Goal: Information Seeking & Learning: Learn about a topic

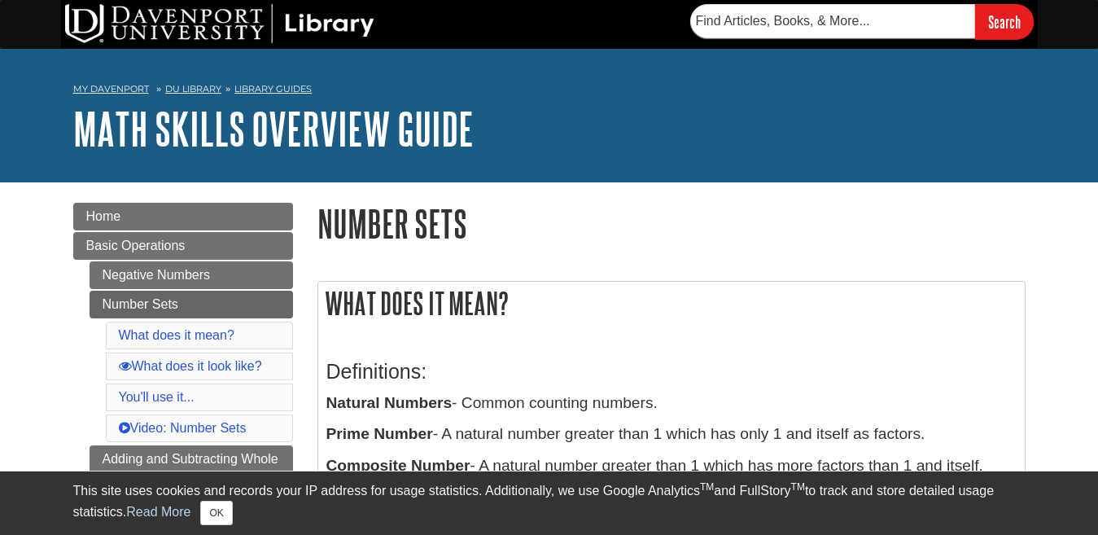
click at [924, 217] on h1 "Number Sets" at bounding box center [671, 224] width 708 height 42
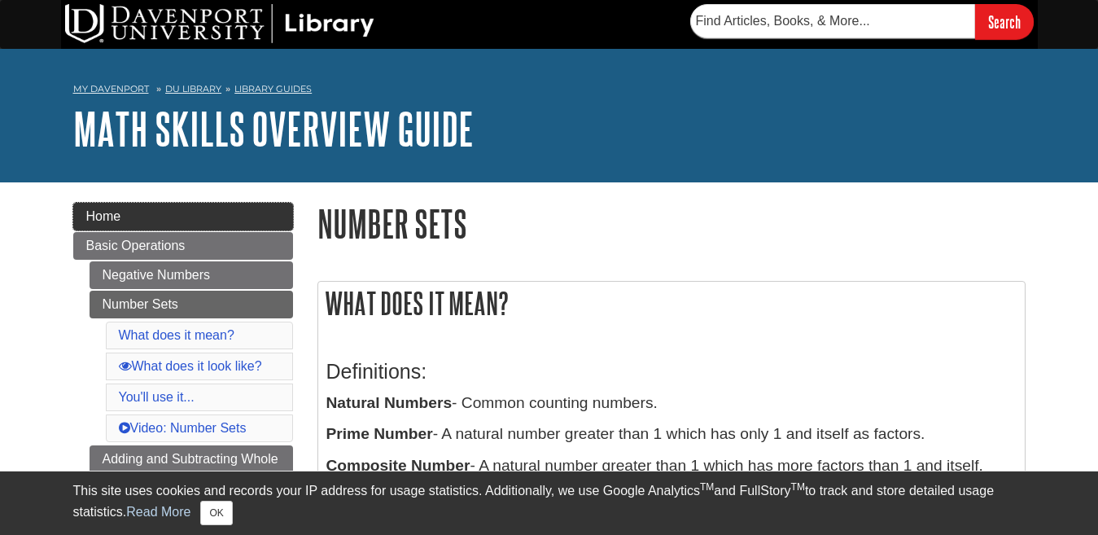
click at [182, 217] on link "Home" at bounding box center [183, 217] width 220 height 28
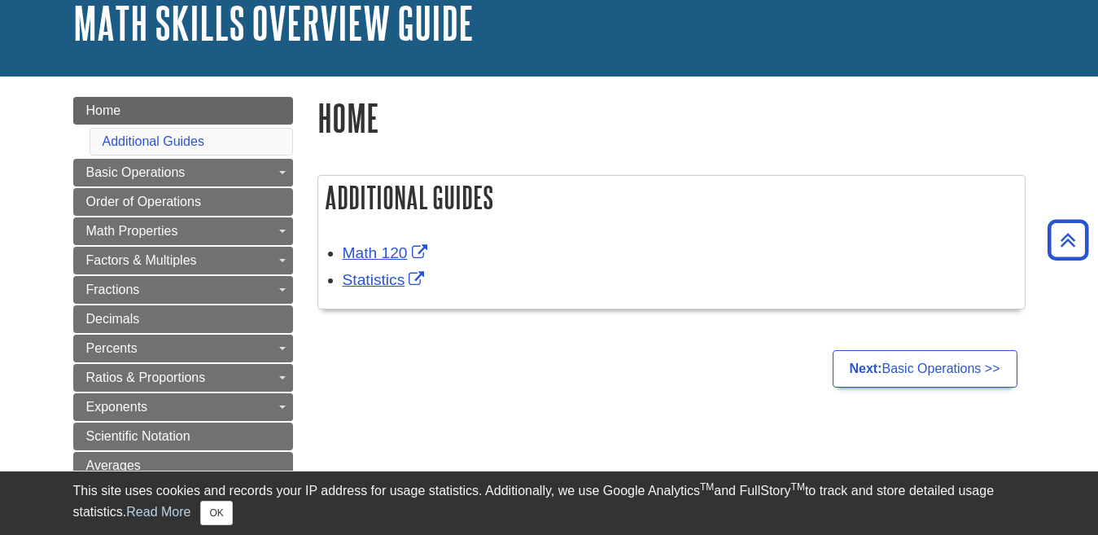
scroll to position [103, 0]
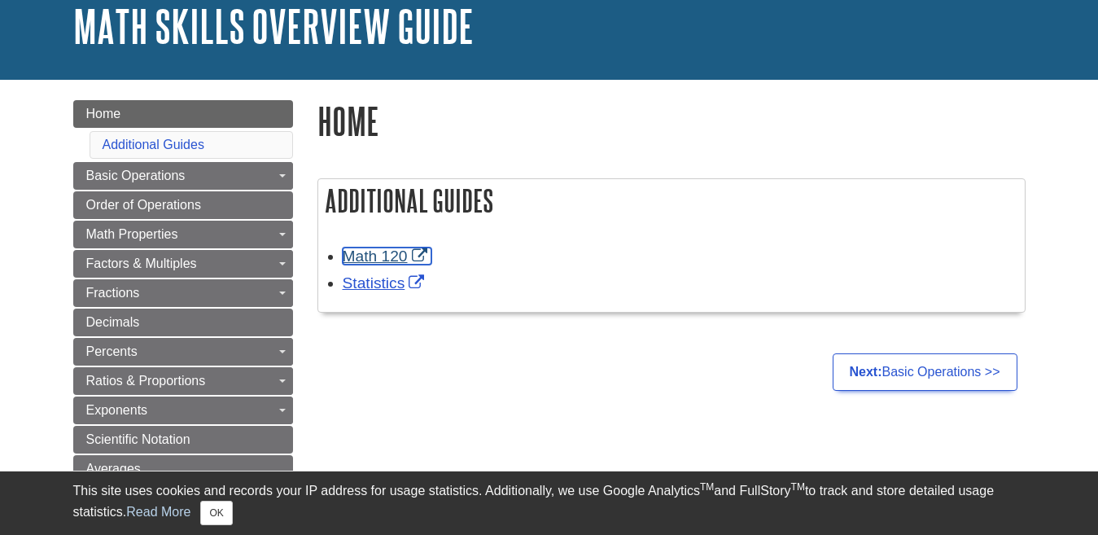
click at [369, 255] on link "Math 120" at bounding box center [387, 255] width 89 height 17
